Goal: Communication & Community: Participate in discussion

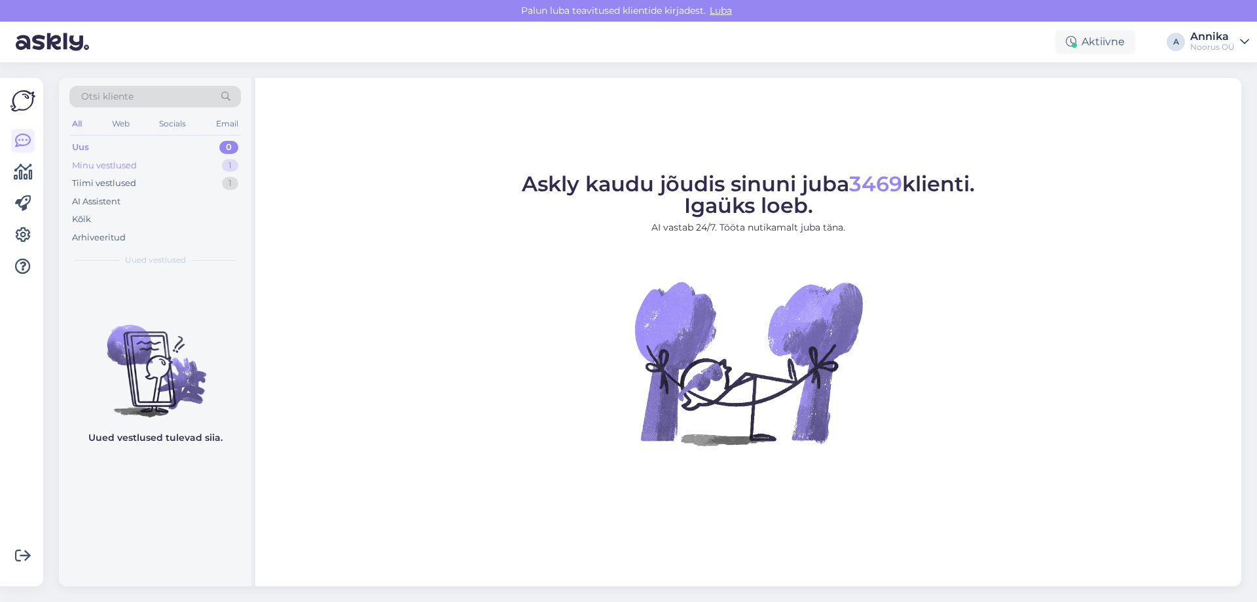
click at [202, 159] on div "Minu vestlused 1" at bounding box center [155, 165] width 172 height 18
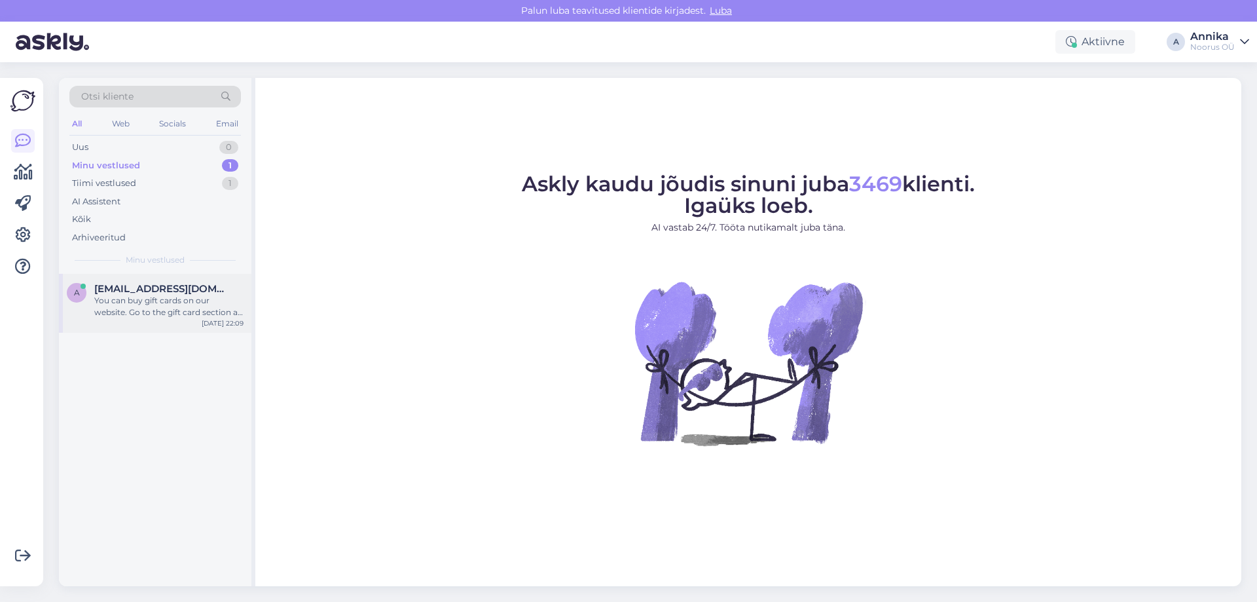
click at [154, 300] on div "You can buy gift cards on our website. Go to the gift card section at [URL][DOM…" at bounding box center [168, 307] width 149 height 24
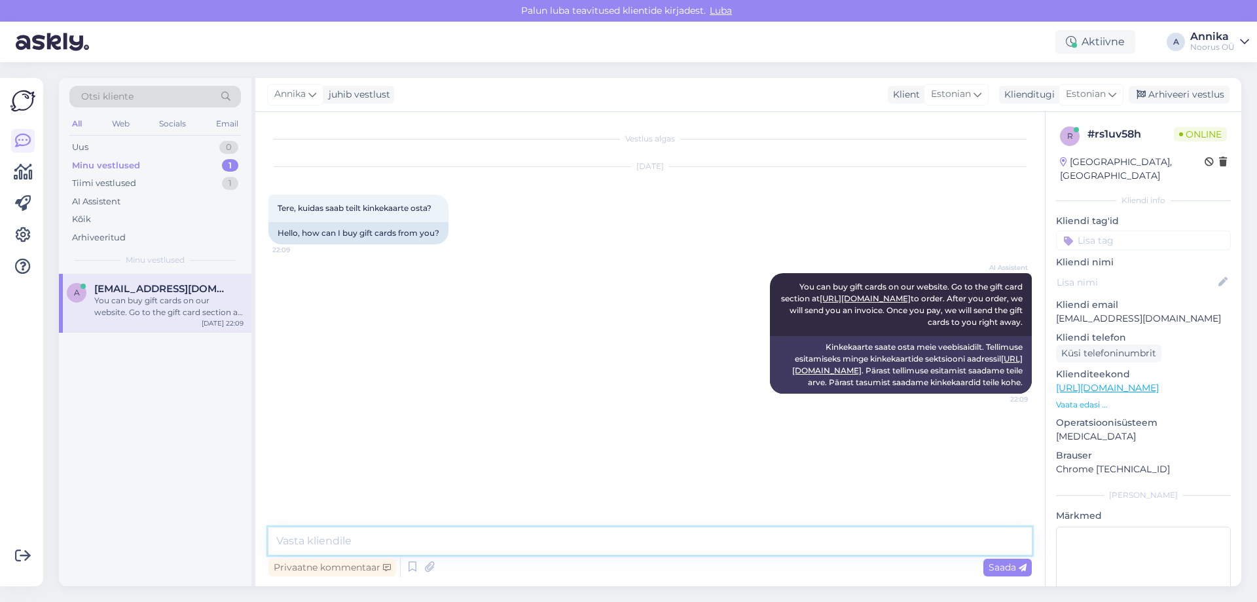
click at [447, 528] on textarea at bounding box center [649, 540] width 763 height 27
click at [441, 537] on textarea at bounding box center [649, 540] width 763 height 27
type textarea "t"
type textarea "T"
click at [1184, 94] on div "Arhiveeri vestlus" at bounding box center [1179, 95] width 101 height 18
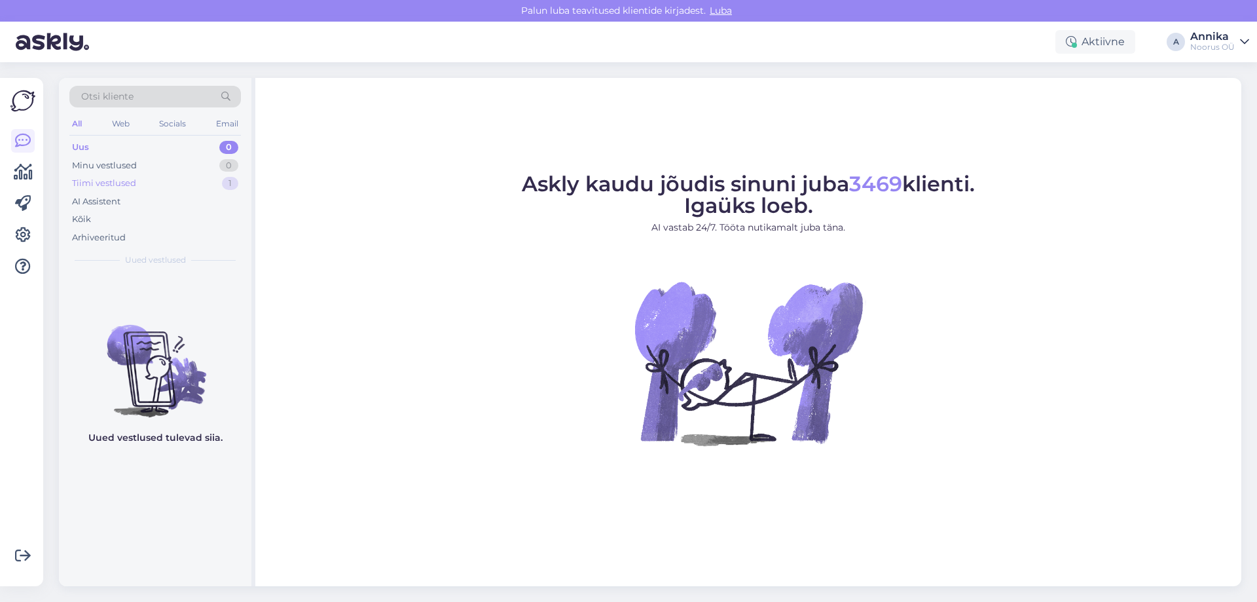
click at [183, 187] on div "Tiimi vestlused 1" at bounding box center [155, 183] width 172 height 18
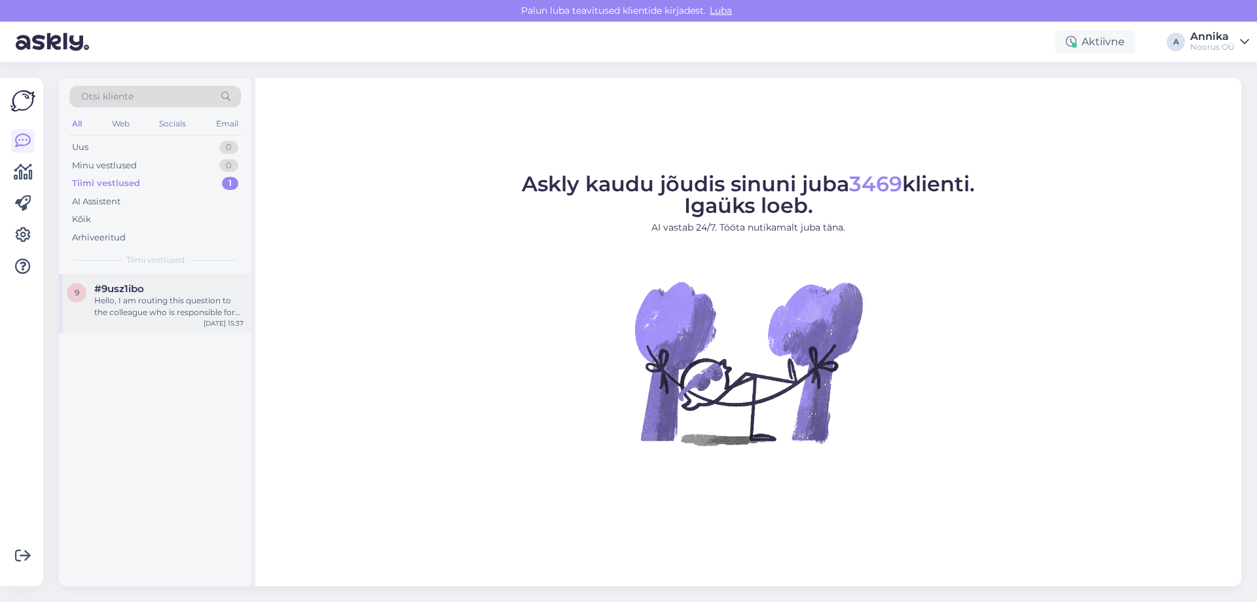
click at [213, 293] on div "#9usz1ibo" at bounding box center [168, 289] width 149 height 12
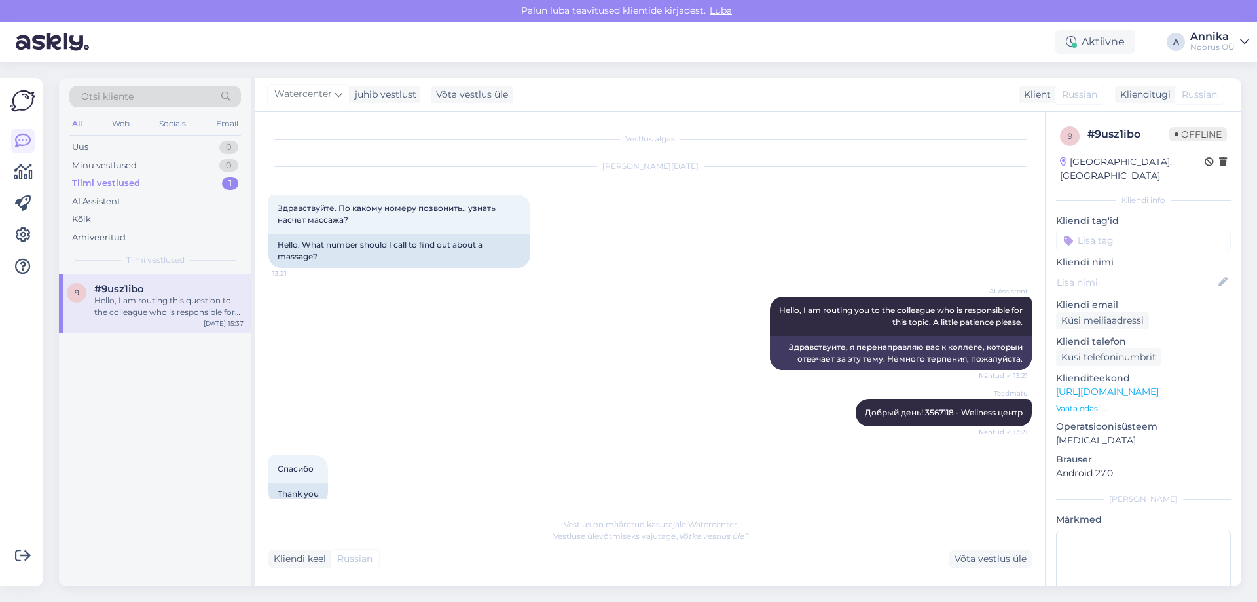
scroll to position [1503, 0]
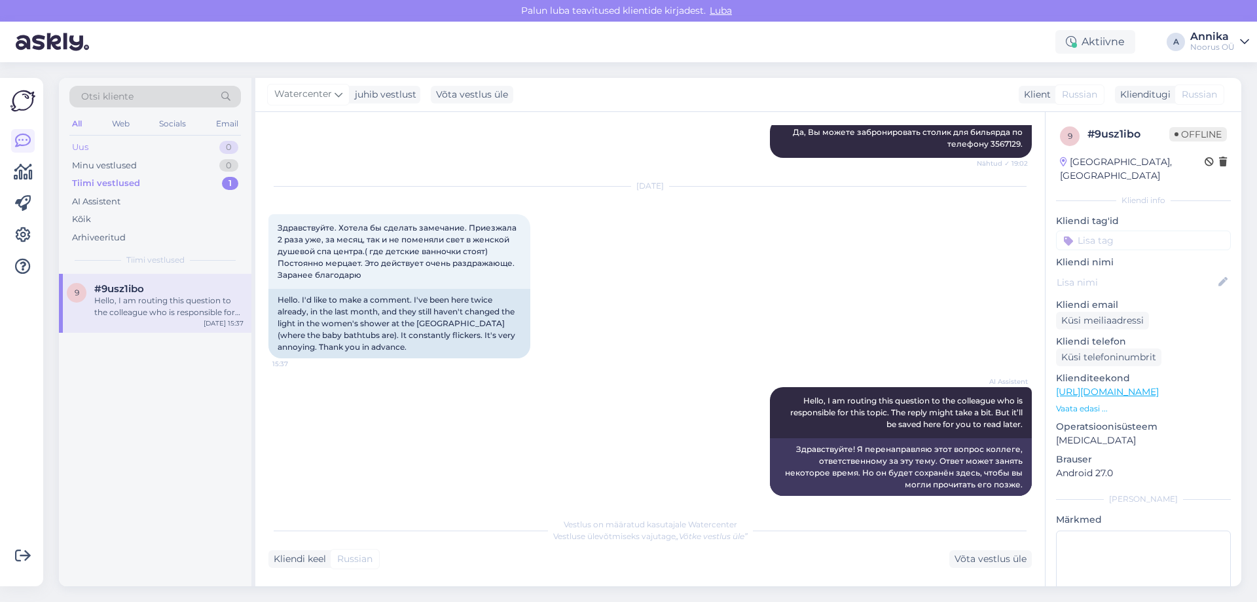
click at [162, 148] on div "Uus 0" at bounding box center [155, 147] width 172 height 18
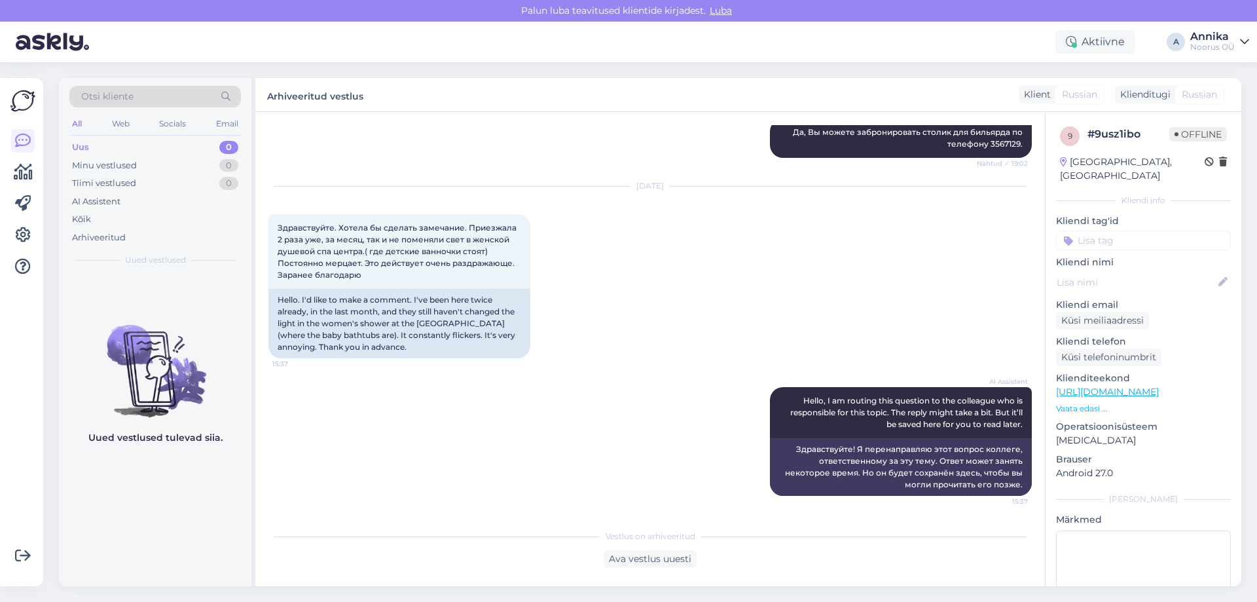
scroll to position [1610, 0]
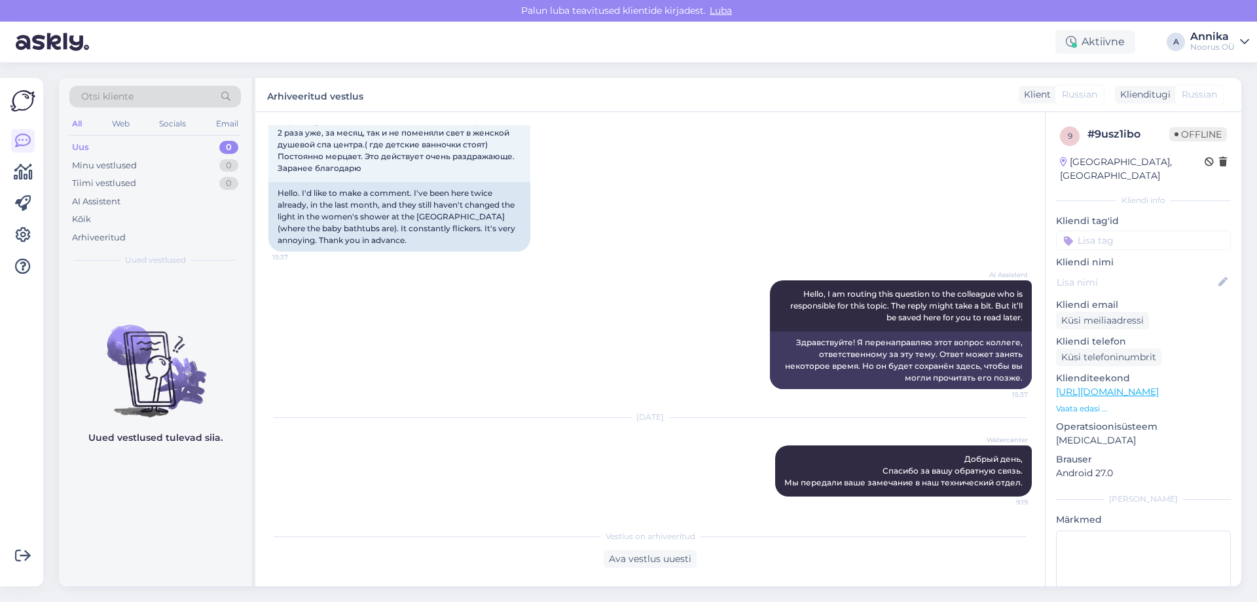
click at [480, 353] on div "AI Assistent Hello, I am routing this question to the colleague who is responsi…" at bounding box center [649, 334] width 763 height 137
